Goal: Check status

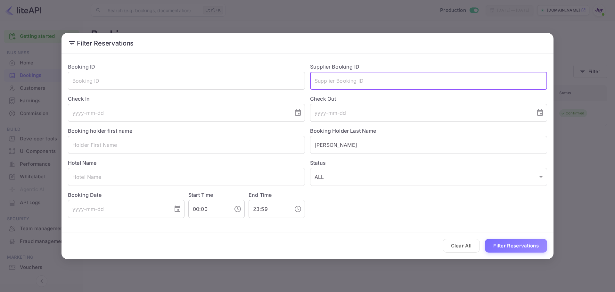
click at [345, 82] on input "text" at bounding box center [428, 81] width 237 height 18
type input "7413675"
click at [506, 247] on button "Filter Reservations" at bounding box center [516, 245] width 62 height 14
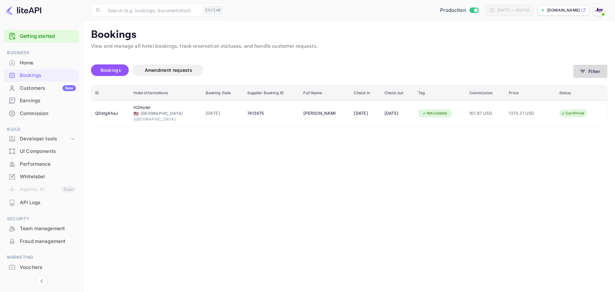
click at [594, 69] on button "Filter" at bounding box center [590, 71] width 34 height 13
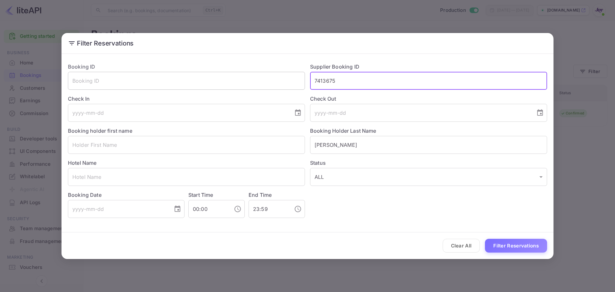
drag, startPoint x: 351, startPoint y: 81, endPoint x: 290, endPoint y: 81, distance: 60.5
click at [290, 81] on div "Booking ID ​ Supplier Booking ID 7413675 ​ Check In ​ Check Out ​ Booking holde…" at bounding box center [305, 138] width 484 height 160
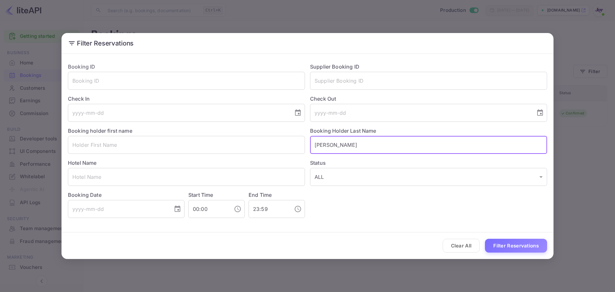
click at [336, 147] on input "[PERSON_NAME]" at bounding box center [428, 145] width 237 height 18
drag, startPoint x: 356, startPoint y: 144, endPoint x: 253, endPoint y: 139, distance: 102.2
click at [257, 141] on div "Booking ID ​ Supplier Booking ID ​ Check In ​ Check Out ​ Booking holder first …" at bounding box center [305, 138] width 484 height 160
paste input "[PERSON_NAME]"
click at [324, 146] on input "[PERSON_NAME]" at bounding box center [428, 145] width 237 height 18
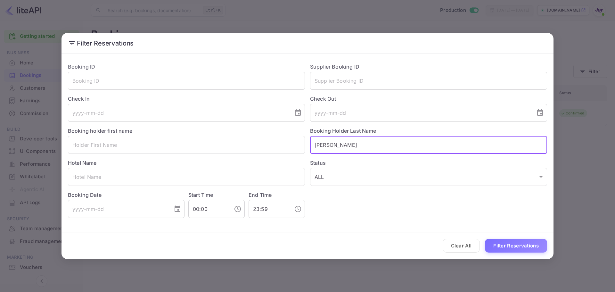
click at [324, 146] on input "[PERSON_NAME]" at bounding box center [428, 145] width 237 height 18
type input "[PERSON_NAME]"
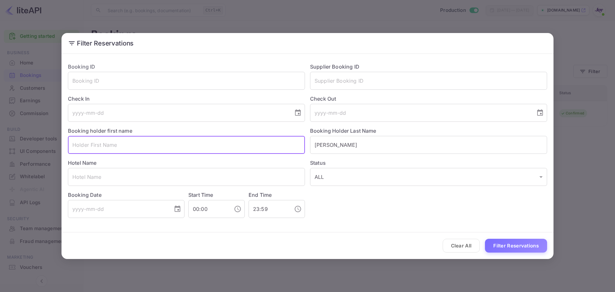
click at [172, 149] on input "text" at bounding box center [186, 145] width 237 height 18
paste input "[PERSON_NAME]"
type input "[PERSON_NAME]"
click at [532, 246] on button "Filter Reservations" at bounding box center [516, 245] width 62 height 14
drag, startPoint x: 114, startPoint y: 149, endPoint x: 33, endPoint y: 146, distance: 81.7
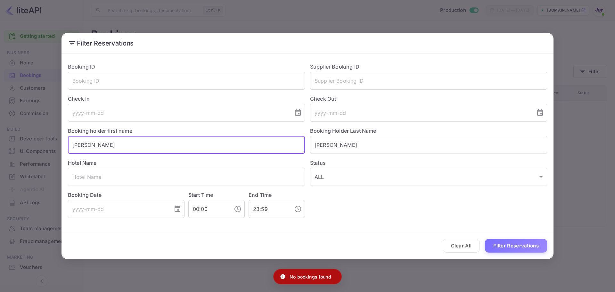
click at [33, 146] on div "Filter Reservations Booking ID ​ Supplier Booking ID ​ Check In ​ Check Out ​ B…" at bounding box center [307, 146] width 615 height 292
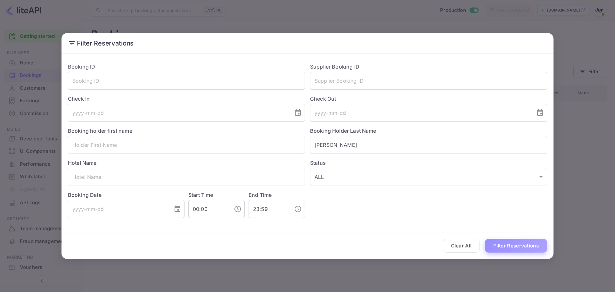
click at [517, 246] on button "Filter Reservations" at bounding box center [516, 245] width 62 height 14
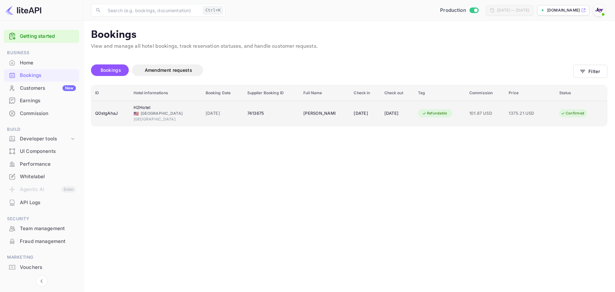
click at [119, 110] on div "Q0stgAhaJ" at bounding box center [110, 113] width 31 height 10
